Goal: Transaction & Acquisition: Purchase product/service

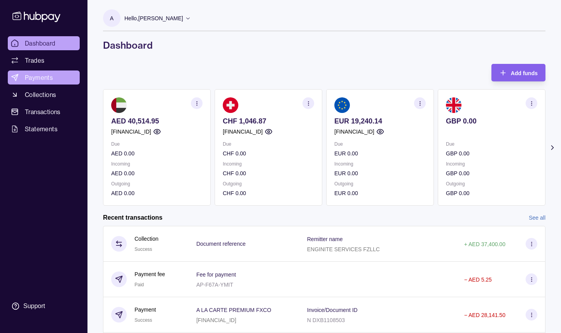
click at [39, 80] on span "Payments" at bounding box center [39, 77] width 28 height 9
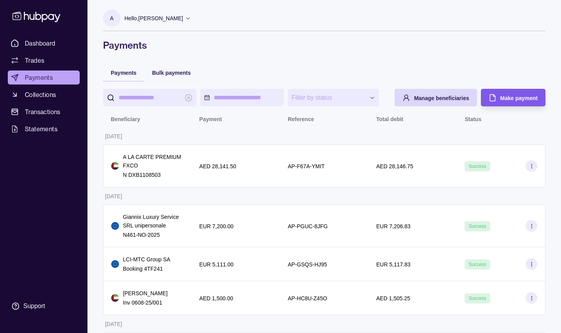
click at [526, 101] on span "Make payment" at bounding box center [519, 98] width 37 height 6
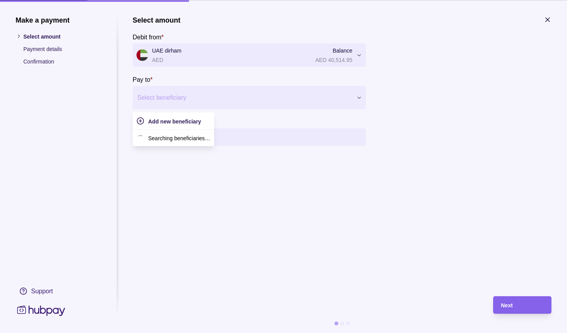
click at [182, 103] on div "Select beneficiary" at bounding box center [249, 97] width 233 height 23
click at [184, 140] on p "Searching beneficiaries…" at bounding box center [179, 137] width 62 height 9
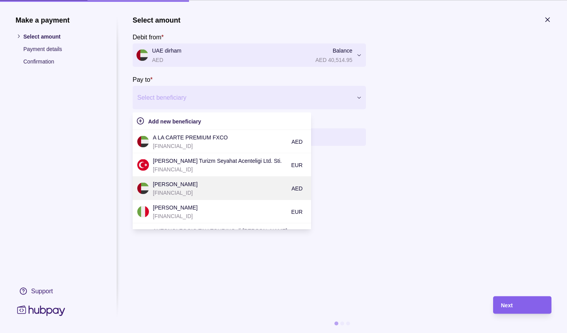
click at [203, 188] on p "[FINANCIAL_ID]" at bounding box center [220, 192] width 135 height 9
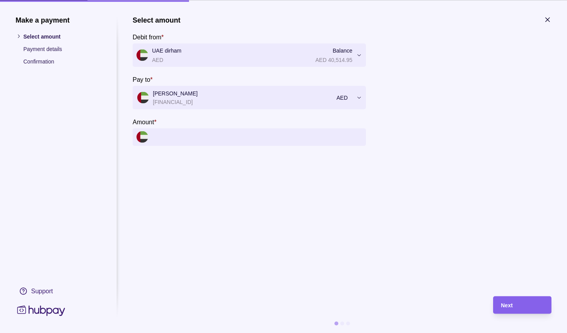
click at [200, 136] on input "Amount *" at bounding box center [257, 137] width 210 height 18
click at [280, 136] on input "Amount *" at bounding box center [257, 137] width 210 height 18
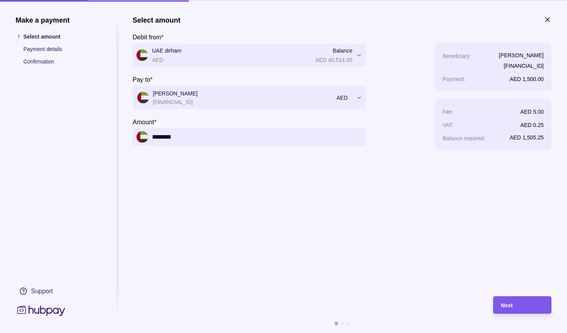
type input "********"
click at [522, 303] on div "Next" at bounding box center [522, 304] width 43 height 9
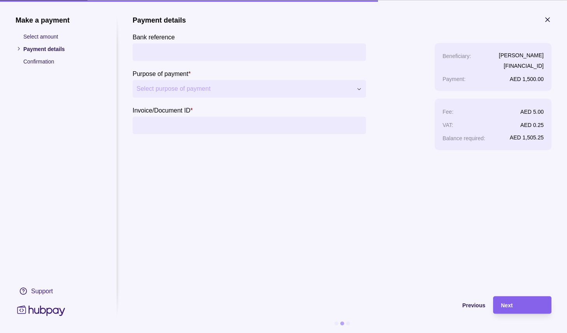
click at [212, 54] on input "Bank reference" at bounding box center [250, 52] width 226 height 18
type input "**********"
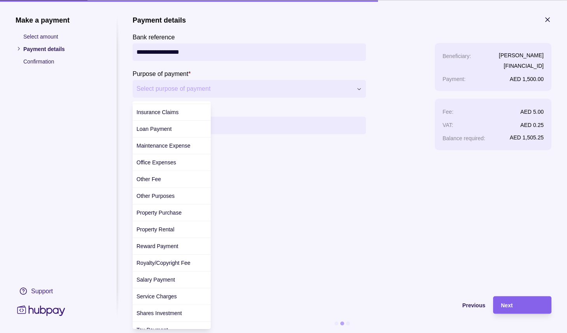
scroll to position [241, 0]
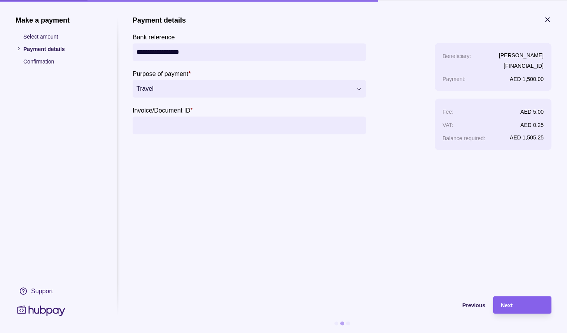
click at [192, 127] on input "Invoice/Document ID *" at bounding box center [250, 125] width 226 height 18
type input "**********"
drag, startPoint x: 219, startPoint y: 199, endPoint x: 211, endPoint y: 186, distance: 15.8
click at [211, 186] on section "**********" at bounding box center [342, 174] width 419 height 317
click at [530, 302] on div "Next" at bounding box center [522, 304] width 43 height 9
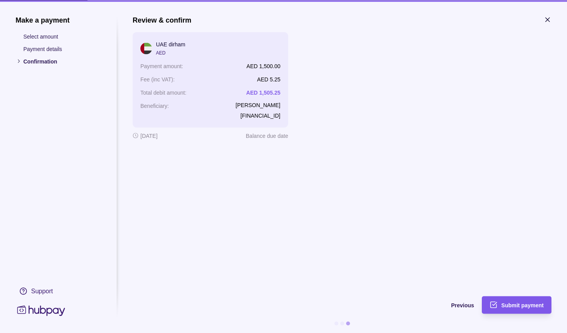
click at [523, 309] on div "Submit payment" at bounding box center [522, 304] width 42 height 9
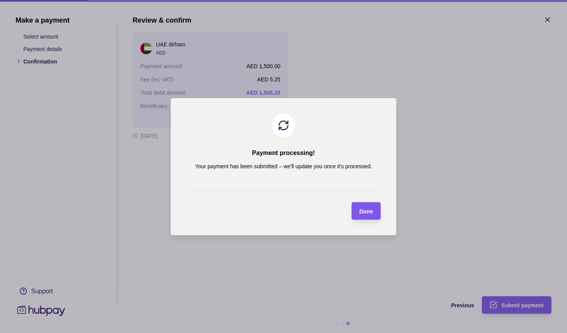
click at [368, 210] on span "Done" at bounding box center [366, 211] width 14 height 6
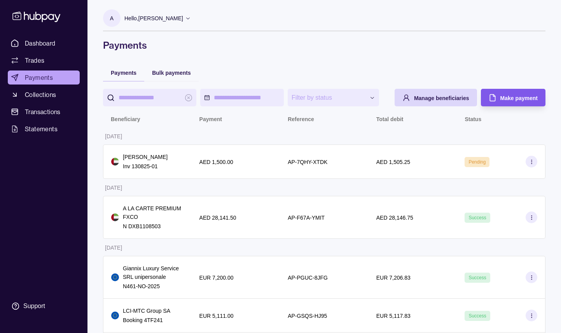
click at [518, 106] on div "Make payment" at bounding box center [507, 98] width 61 height 18
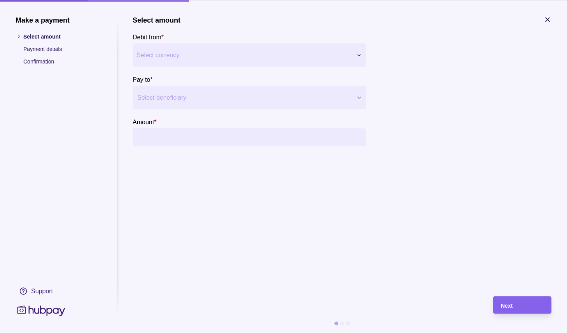
click at [175, 93] on div at bounding box center [244, 97] width 214 height 11
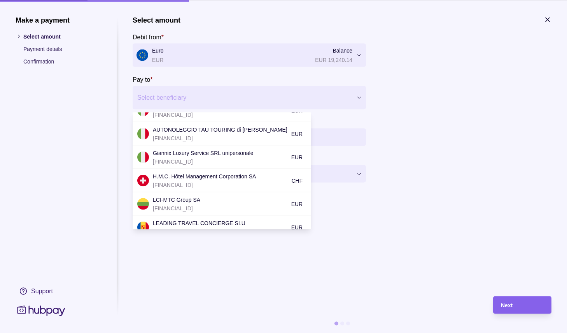
scroll to position [102, 0]
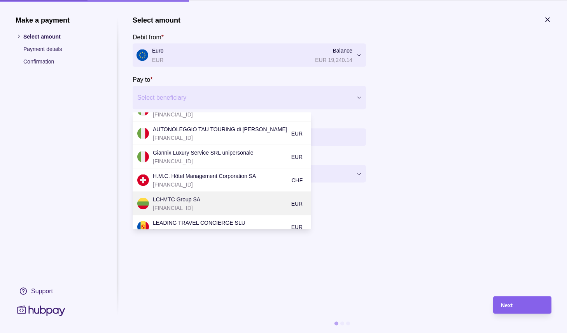
click at [196, 201] on p "LCI-MTC Group SA" at bounding box center [220, 199] width 135 height 9
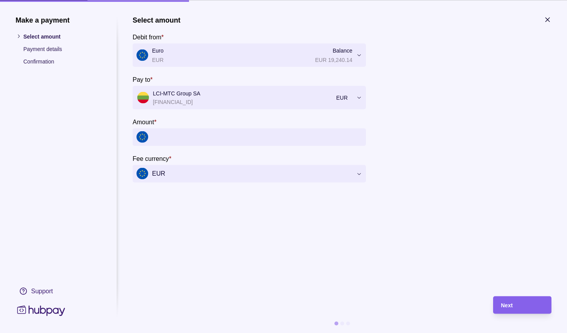
click at [207, 141] on input "Amount *" at bounding box center [257, 137] width 210 height 18
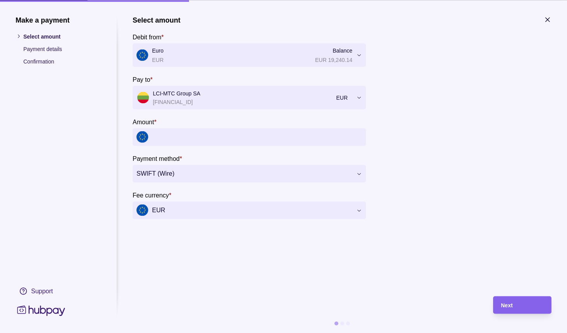
click at [175, 142] on input "Amount *" at bounding box center [257, 137] width 210 height 18
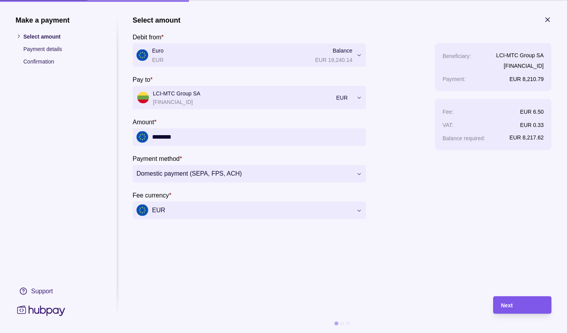
type input "********"
click at [531, 306] on div "Next" at bounding box center [522, 304] width 43 height 9
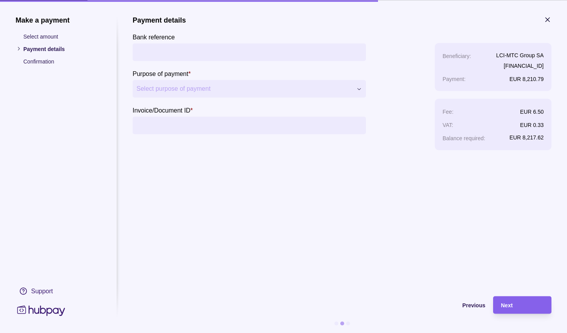
click at [183, 50] on input "Bank reference" at bounding box center [250, 52] width 226 height 18
type input "*"
type input "**********"
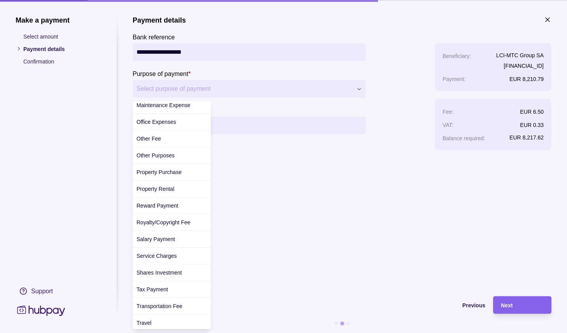
scroll to position [241, 0]
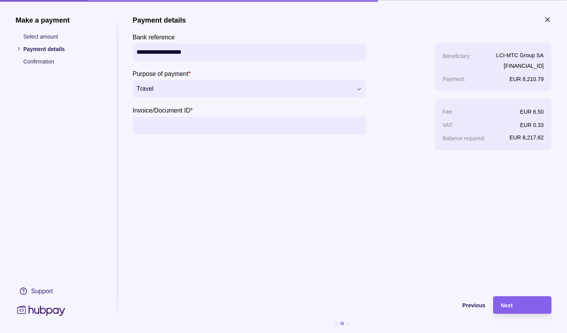
click at [181, 126] on input "Invoice/Document ID *" at bounding box center [250, 125] width 226 height 18
click at [515, 304] on div "Next" at bounding box center [522, 304] width 43 height 9
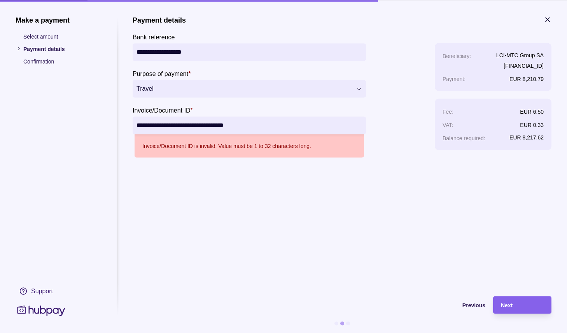
click at [199, 127] on input "**********" at bounding box center [250, 125] width 226 height 18
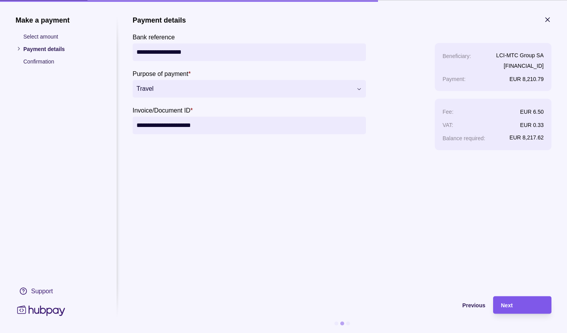
type input "**********"
click at [513, 302] on span "Next" at bounding box center [507, 305] width 12 height 6
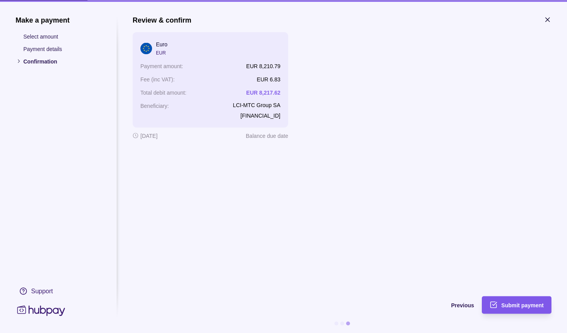
click at [527, 305] on span "Submit payment" at bounding box center [522, 305] width 42 height 6
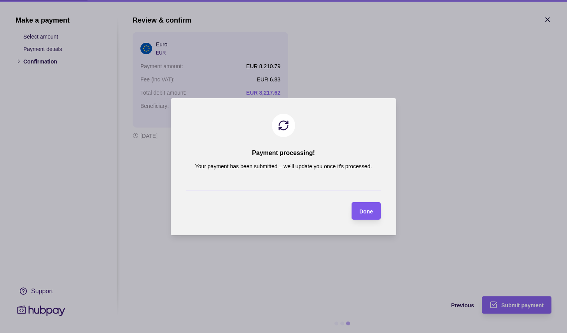
click at [376, 205] on section "Done" at bounding box center [366, 211] width 29 height 18
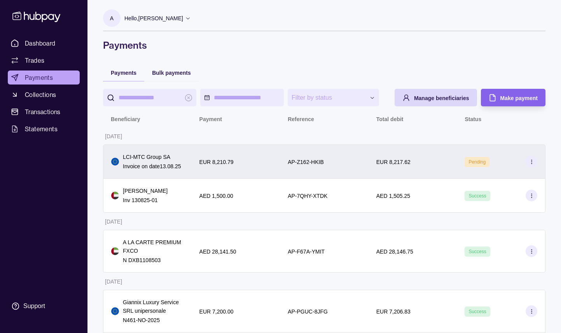
click at [533, 165] on icon at bounding box center [532, 162] width 6 height 6
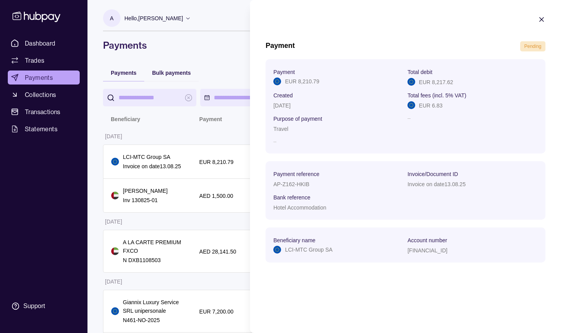
click at [541, 19] on icon "button" at bounding box center [542, 20] width 8 height 8
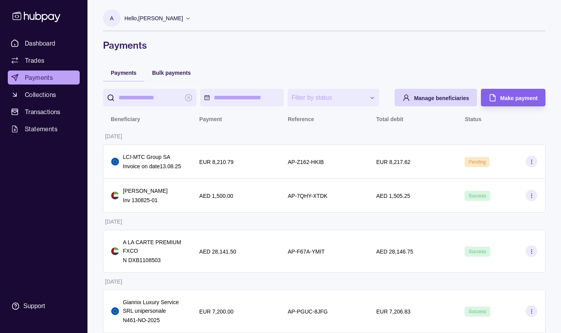
click at [183, 20] on p "Hello, [PERSON_NAME]" at bounding box center [153, 18] width 59 height 9
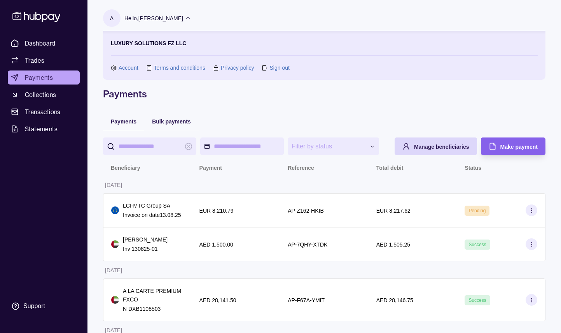
click at [273, 69] on link "Sign out" at bounding box center [280, 67] width 20 height 9
